Goal: Task Accomplishment & Management: Use online tool/utility

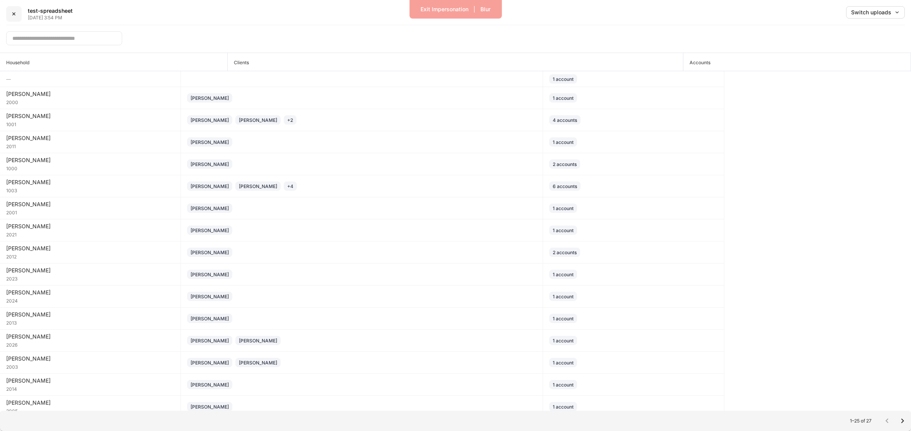
click at [15, 14] on div "✕" at bounding box center [14, 13] width 5 height 5
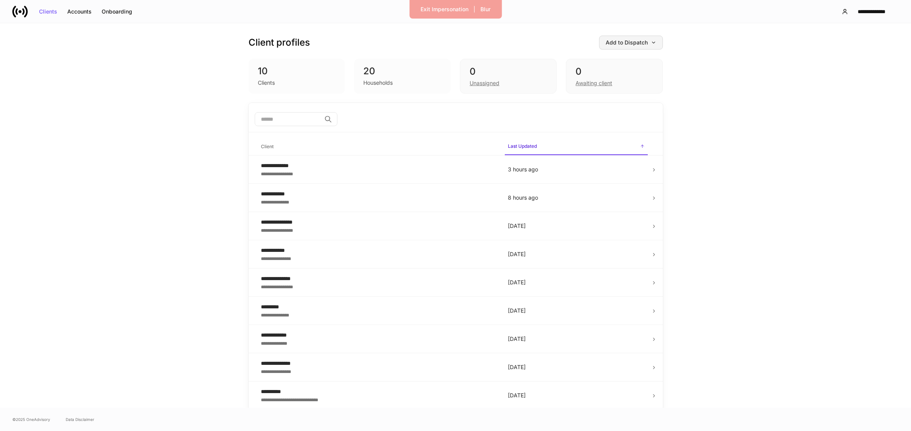
click at [614, 47] on button "Add to Dispatch" at bounding box center [631, 43] width 64 height 14
click at [626, 114] on li "View uploaded accounts" at bounding box center [613, 121] width 93 height 14
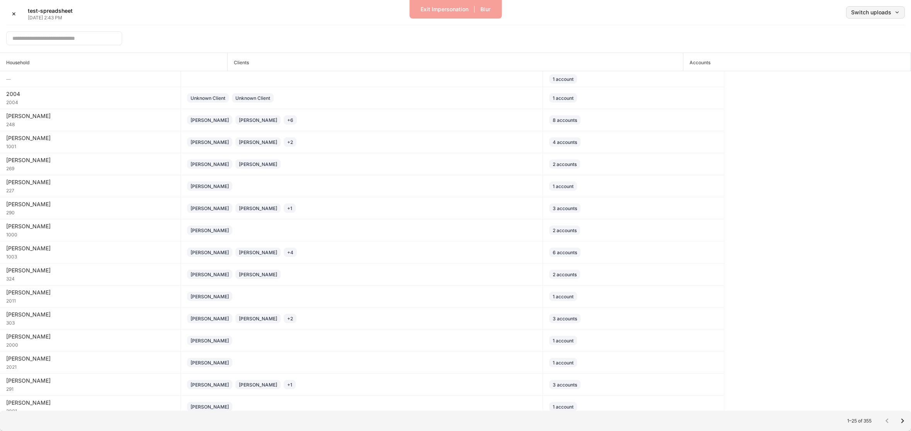
click at [868, 13] on div "Switch uploads" at bounding box center [875, 12] width 49 height 5
click at [752, 19] on div at bounding box center [455, 215] width 911 height 431
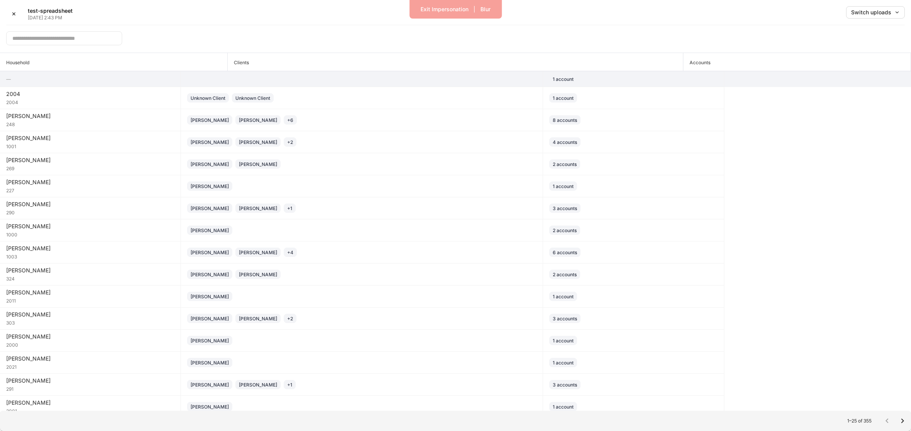
click at [378, 78] on td at bounding box center [362, 79] width 362 height 16
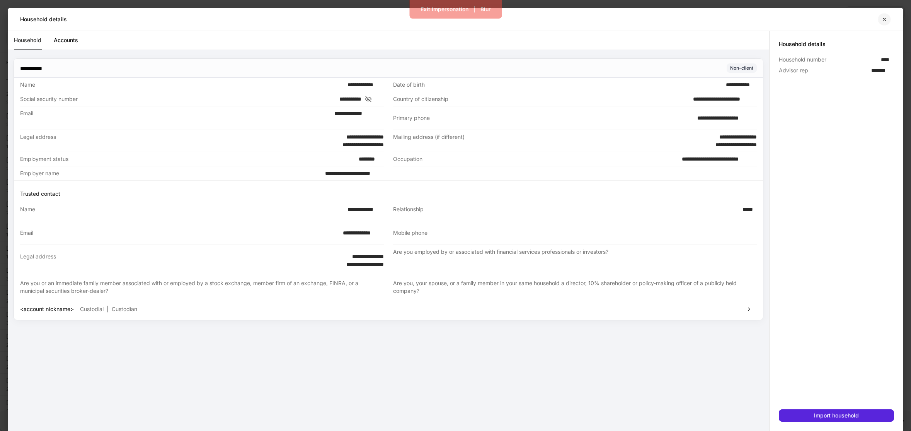
click at [883, 20] on icon "button" at bounding box center [884, 19] width 3 height 3
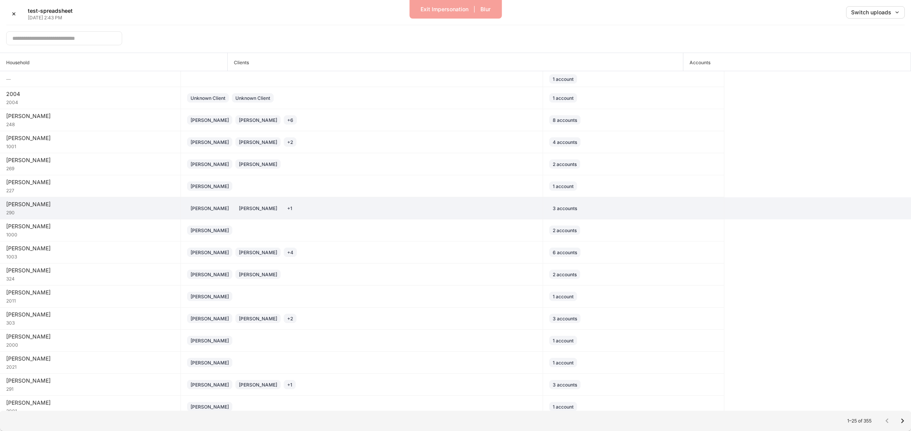
click at [410, 211] on div "[PERSON_NAME] [PERSON_NAME] + 1" at bounding box center [361, 207] width 349 height 9
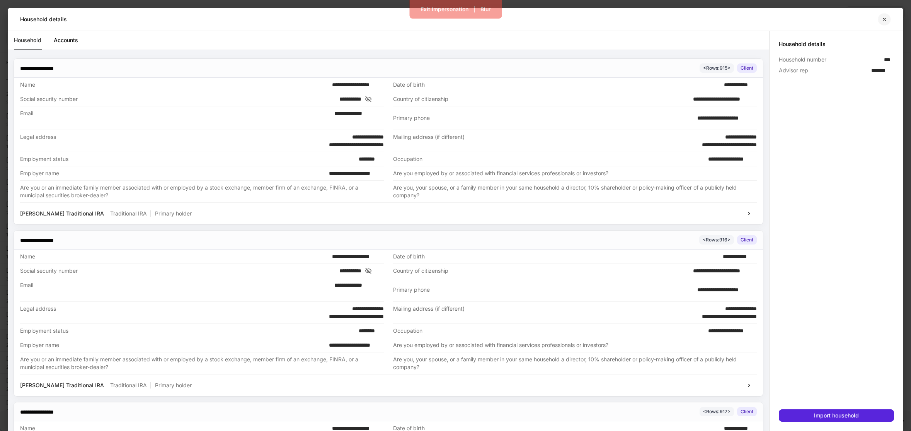
drag, startPoint x: 883, startPoint y: 19, endPoint x: 849, endPoint y: 70, distance: 61.3
click at [883, 19] on icon "button" at bounding box center [884, 19] width 6 height 6
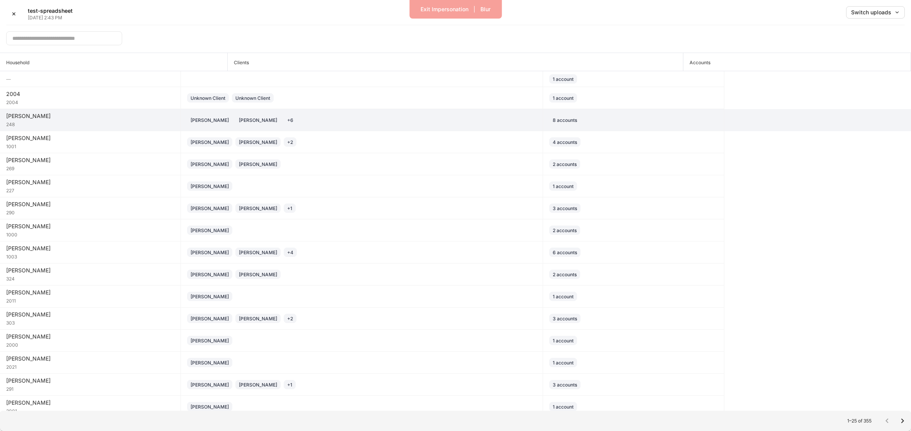
click at [361, 124] on div "[PERSON_NAME] [PERSON_NAME] + 6" at bounding box center [361, 119] width 349 height 9
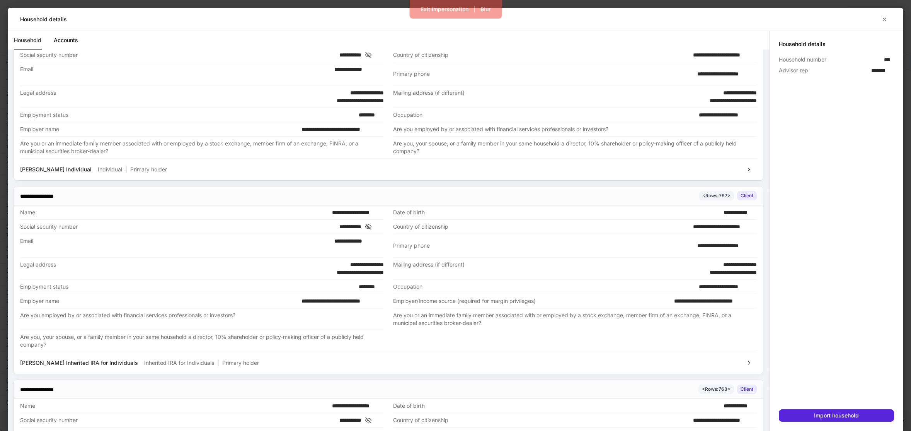
scroll to position [221, 0]
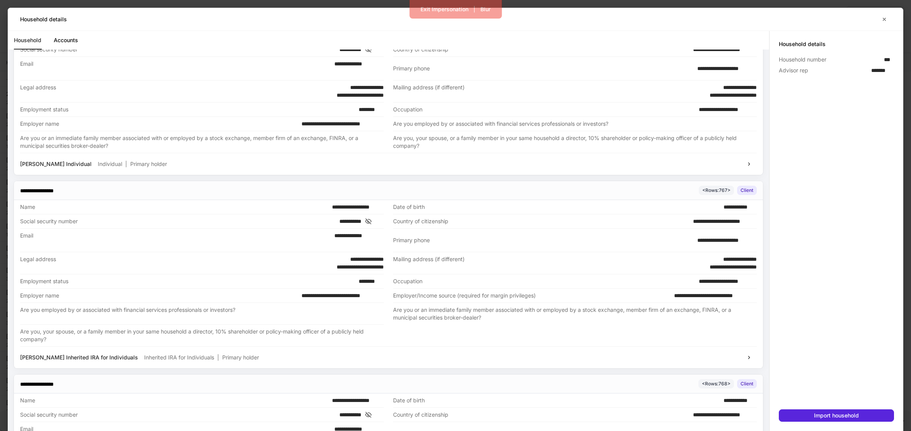
click at [372, 221] on icon at bounding box center [368, 221] width 8 height 7
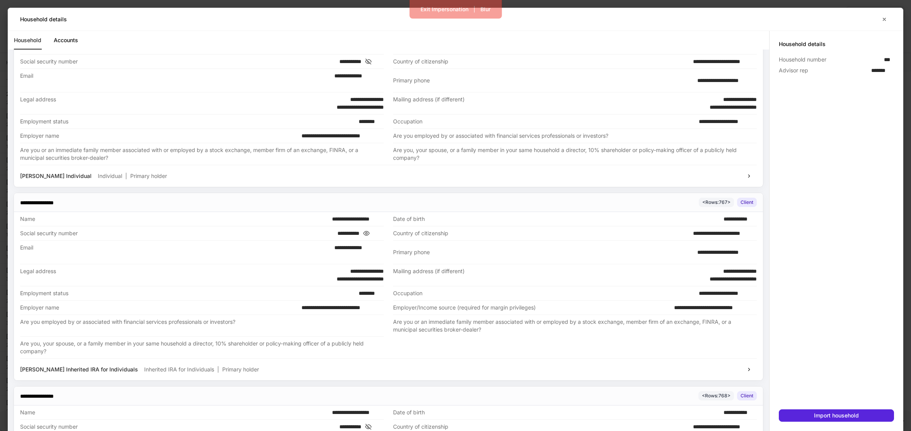
scroll to position [209, 0]
click at [371, 61] on icon at bounding box center [368, 61] width 6 height 5
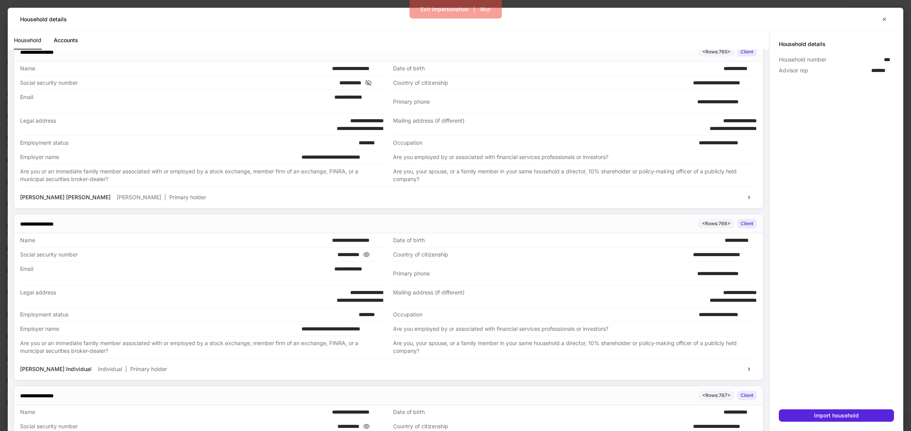
scroll to position [9, 0]
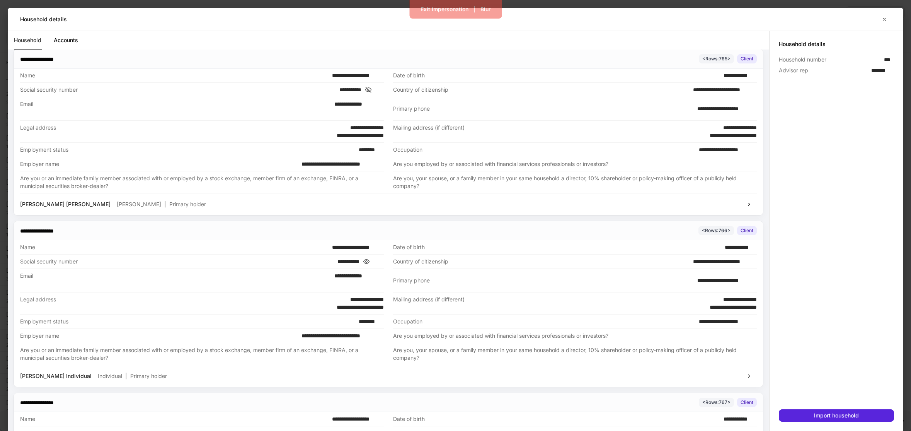
click at [371, 92] on icon at bounding box center [368, 89] width 6 height 5
click at [881, 17] on icon "button" at bounding box center [884, 19] width 6 height 6
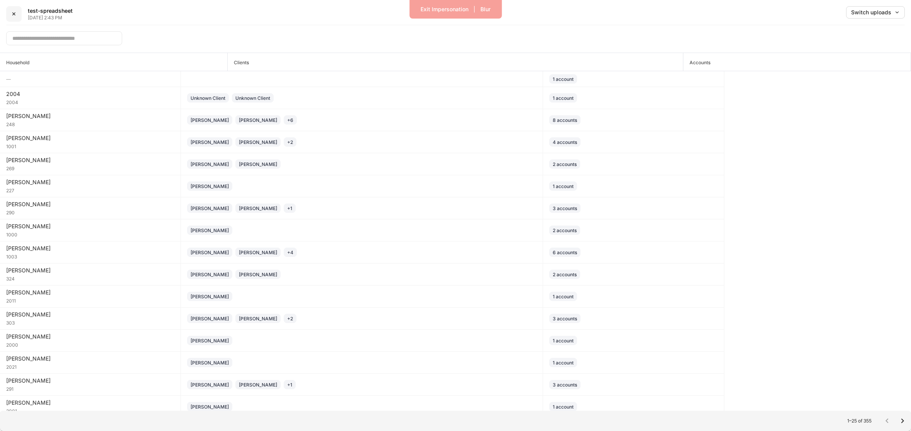
click at [10, 13] on button "✕" at bounding box center [13, 13] width 15 height 15
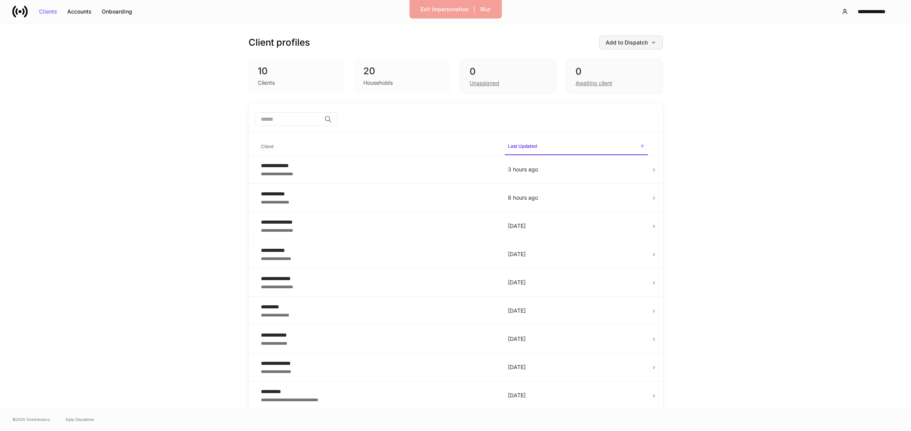
click at [625, 44] on div "Add to Dispatch" at bounding box center [631, 42] width 51 height 5
click at [609, 119] on div "View uploaded accounts" at bounding box center [615, 121] width 63 height 8
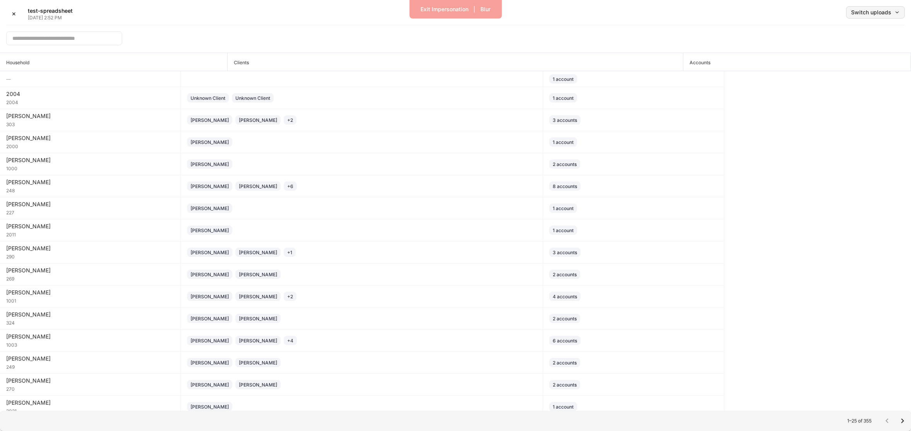
click at [871, 11] on div "Switch uploads" at bounding box center [875, 12] width 49 height 5
click at [864, 36] on li "Sep 9, 2025 ✓" at bounding box center [858, 33] width 93 height 14
